Goal: Task Accomplishment & Management: Use online tool/utility

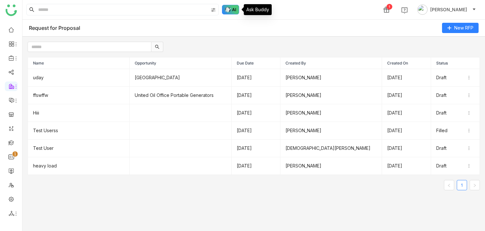
click at [231, 12] on img at bounding box center [230, 10] width 17 height 10
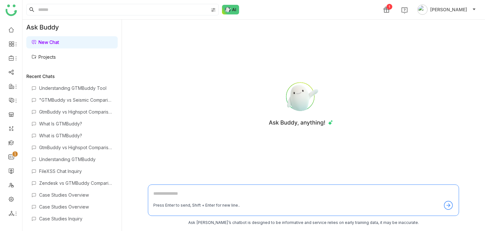
click at [56, 54] on link "Projects" at bounding box center [43, 56] width 24 height 5
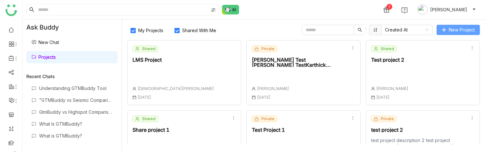
click at [469, 30] on span "New Project" at bounding box center [462, 29] width 26 height 7
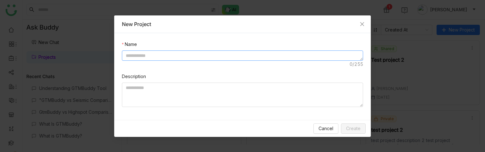
click at [194, 55] on textarea at bounding box center [242, 55] width 241 height 10
type textarea "**********"
click at [357, 127] on span "Create" at bounding box center [353, 128] width 14 height 7
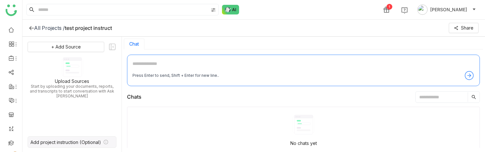
click at [84, 142] on div "Add project instruction (Optional)" at bounding box center [65, 141] width 71 height 5
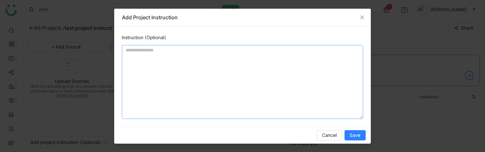
click at [184, 71] on textarea at bounding box center [242, 82] width 241 height 74
type textarea "****"
click at [357, 134] on span "Save" at bounding box center [354, 134] width 11 height 7
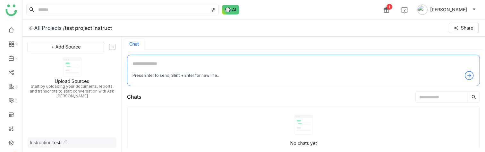
click at [44, 28] on div "All Projects /" at bounding box center [49, 28] width 31 height 6
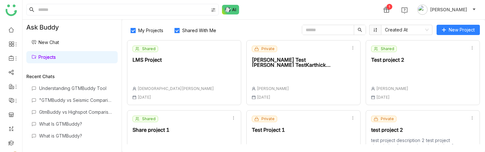
click at [316, 30] on input "text" at bounding box center [328, 30] width 52 height 10
type input "****"
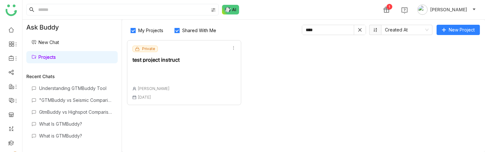
click at [199, 72] on div "Private test project instruct [PERSON_NAME] [DATE]" at bounding box center [184, 72] width 114 height 65
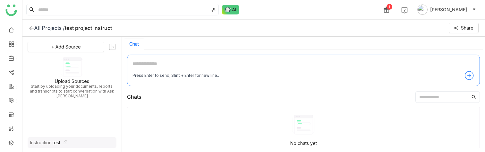
click at [65, 142] on div "Instruction: test" at bounding box center [72, 142] width 89 height 11
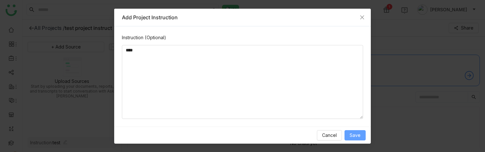
click at [357, 135] on span "Save" at bounding box center [354, 134] width 11 height 7
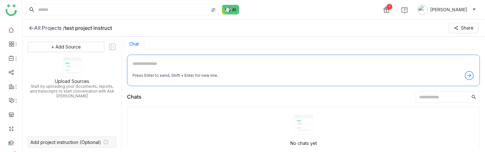
click at [83, 140] on div "Add project instruction (Optional)" at bounding box center [65, 141] width 71 height 5
